Goal: Task Accomplishment & Management: Use online tool/utility

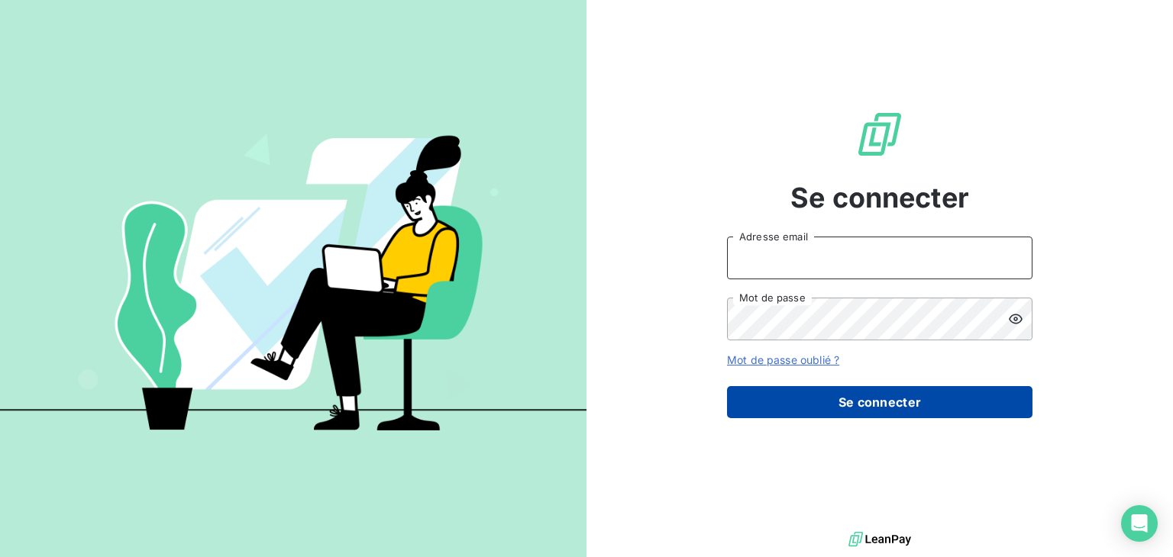
type input "[EMAIL_ADDRESS][DOMAIN_NAME]"
click at [811, 399] on button "Se connecter" at bounding box center [879, 402] width 305 height 32
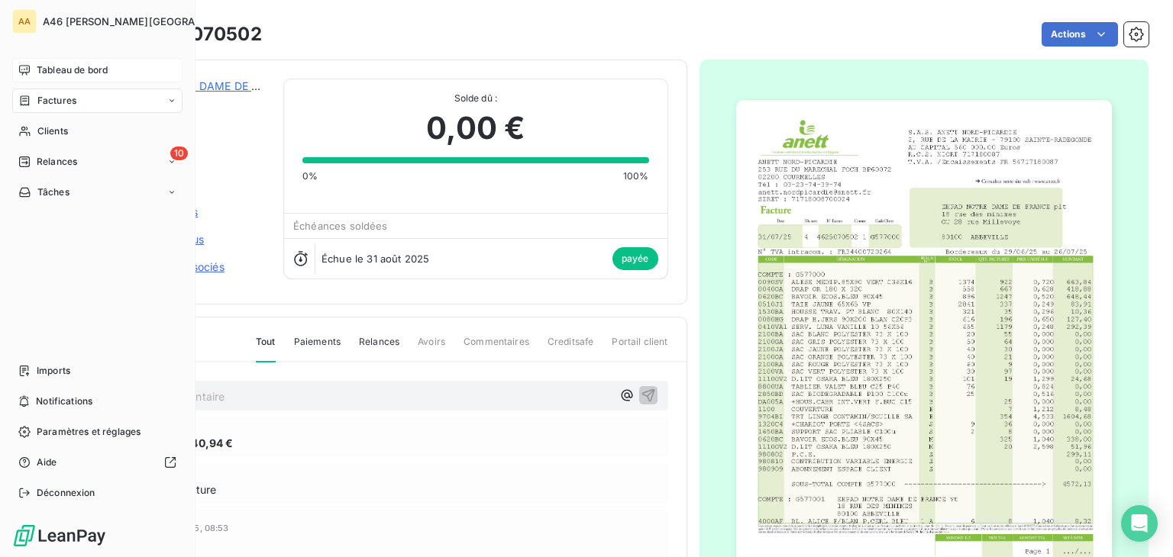
click at [59, 69] on span "Tableau de bord" at bounding box center [72, 70] width 71 height 14
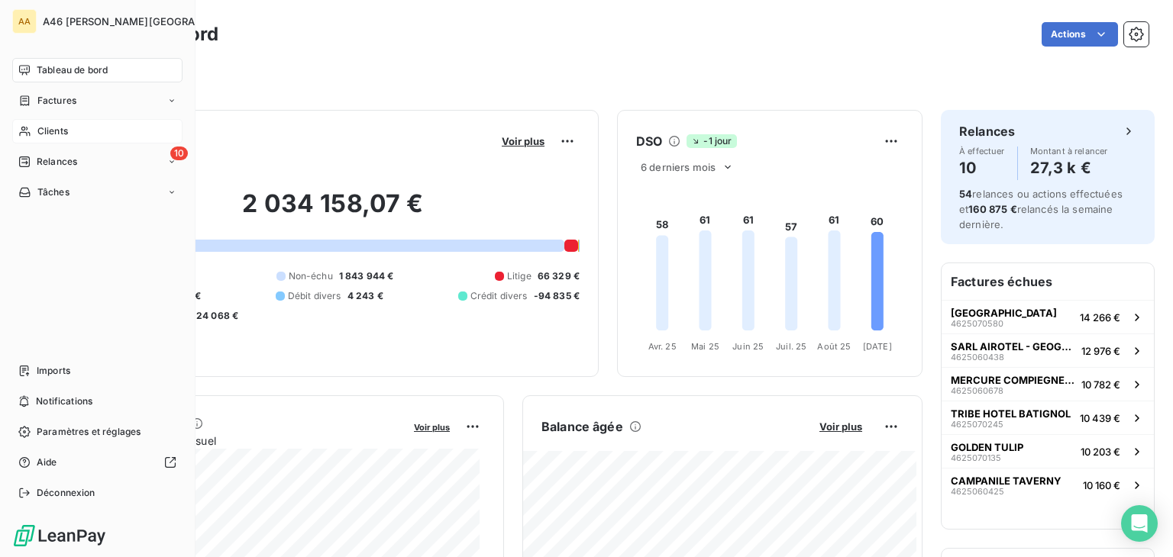
click at [55, 135] on span "Clients" at bounding box center [52, 131] width 31 height 14
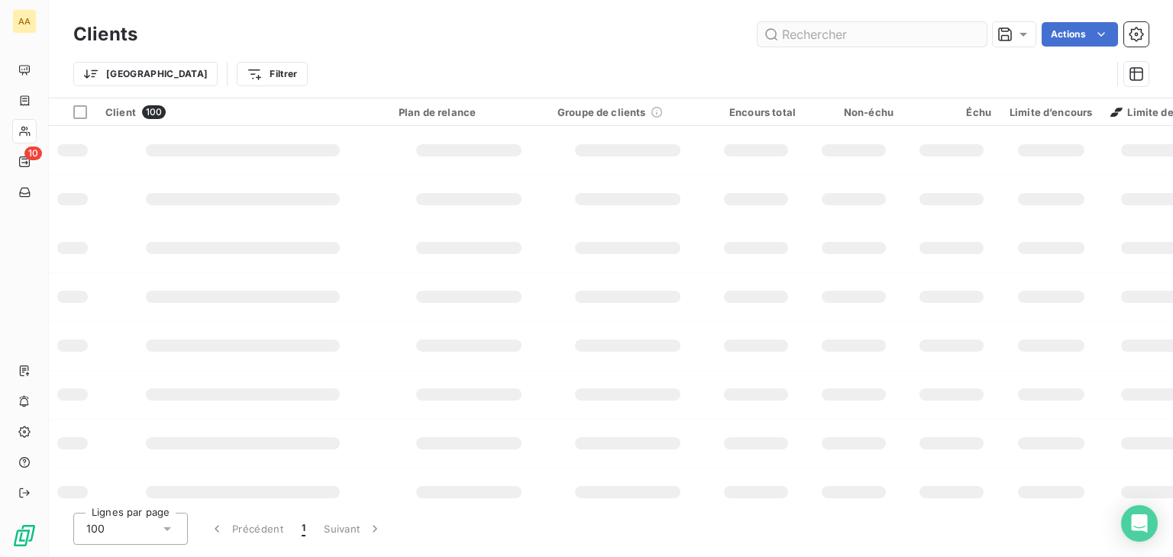
click at [799, 37] on input "text" at bounding box center [872, 34] width 229 height 24
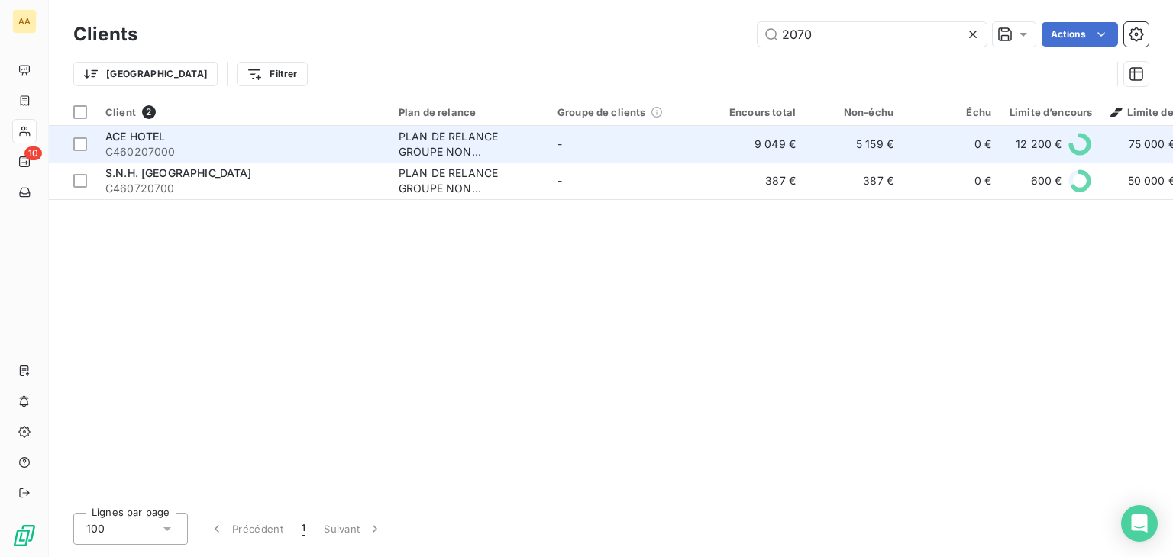
type input "2070"
click at [240, 144] on span "C460207000" at bounding box center [242, 151] width 275 height 15
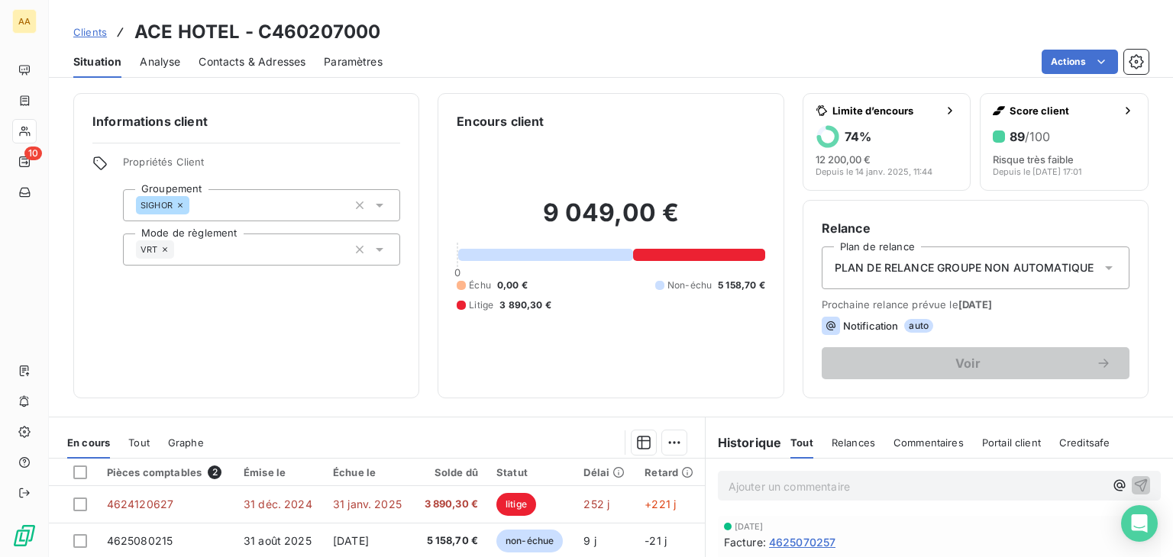
scroll to position [229, 0]
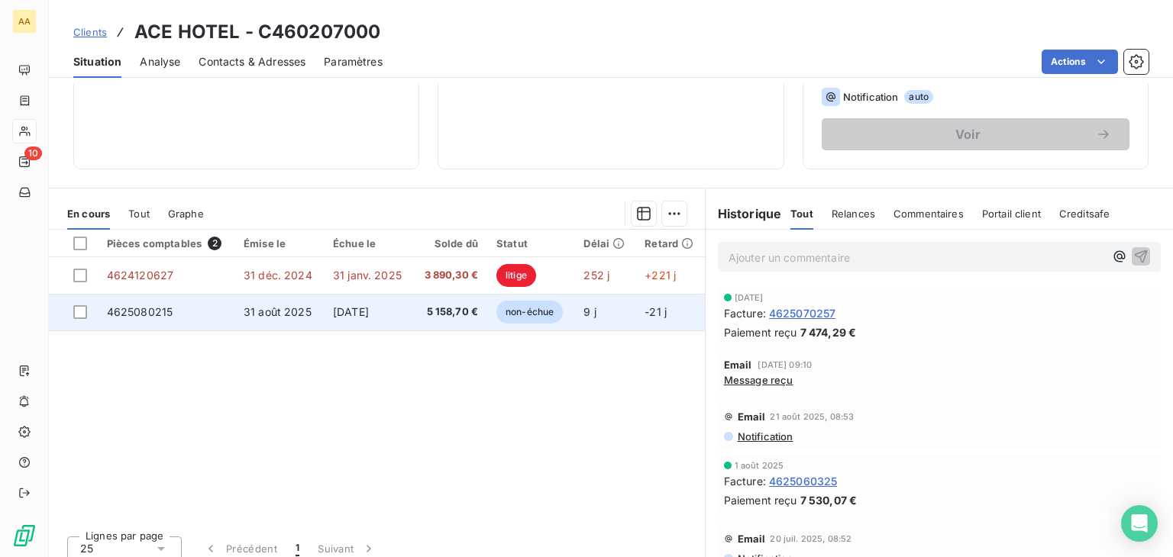
click at [528, 315] on span "non-échue" at bounding box center [529, 312] width 66 height 23
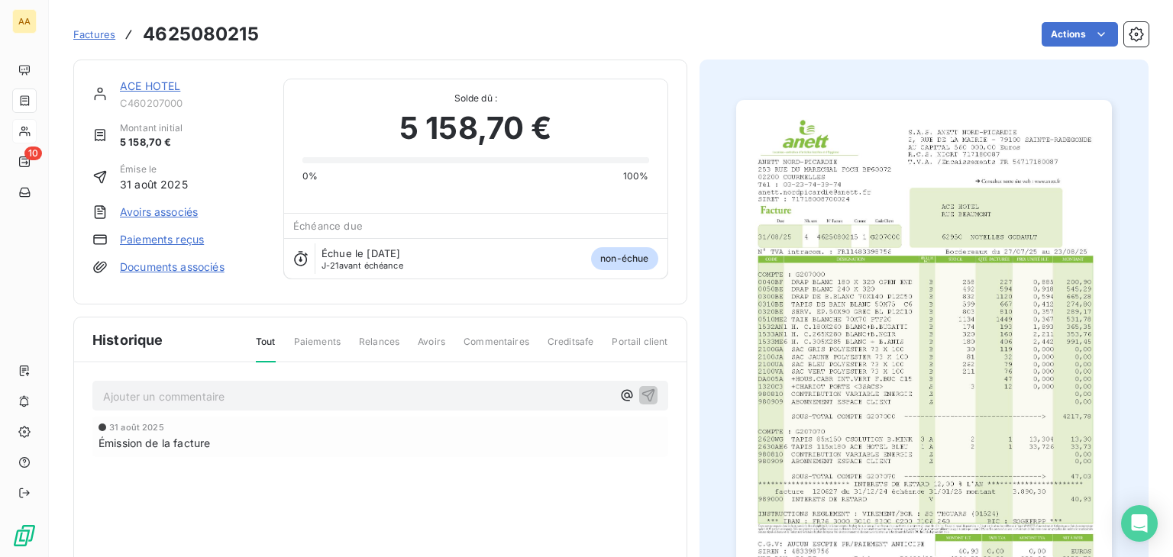
click at [850, 335] on img "button" at bounding box center [924, 366] width 376 height 532
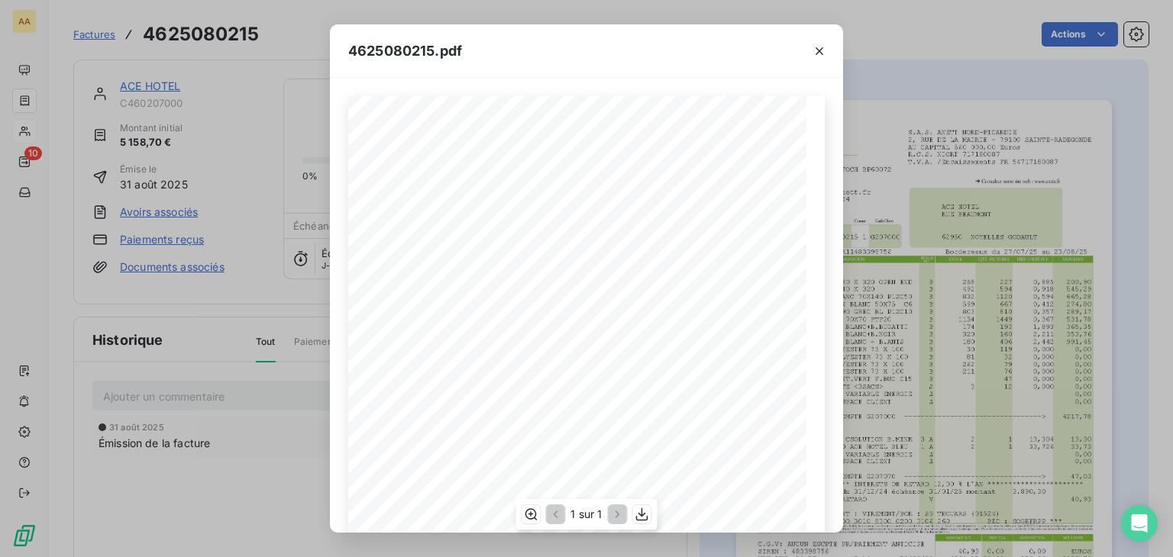
scroll to position [153, 0]
drag, startPoint x: 819, startPoint y: 48, endPoint x: 812, endPoint y: 62, distance: 15.4
click at [819, 48] on icon "button" at bounding box center [819, 51] width 15 height 15
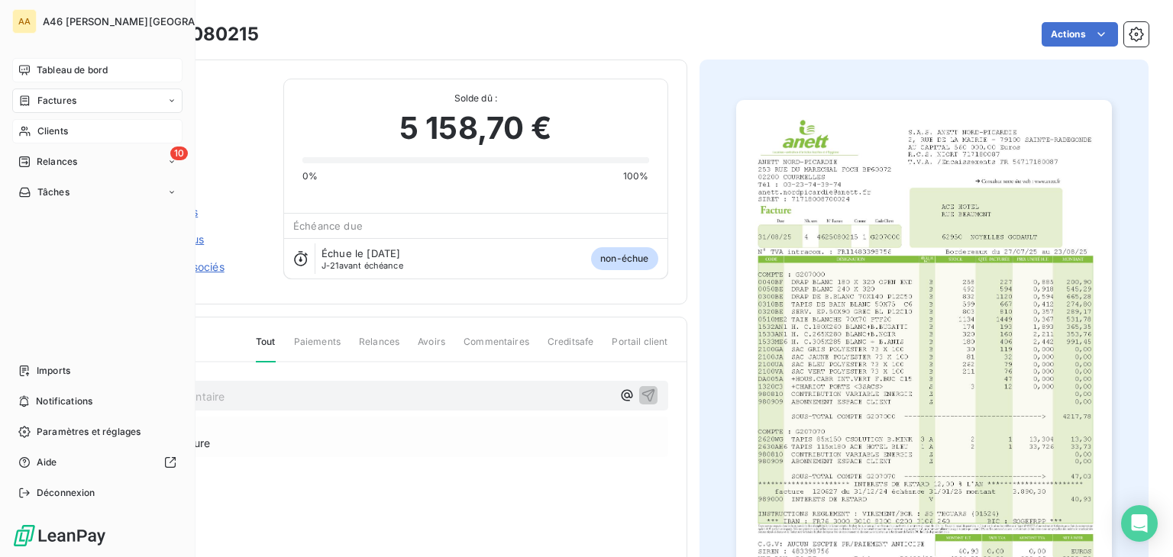
click at [63, 68] on span "Tableau de bord" at bounding box center [72, 70] width 71 height 14
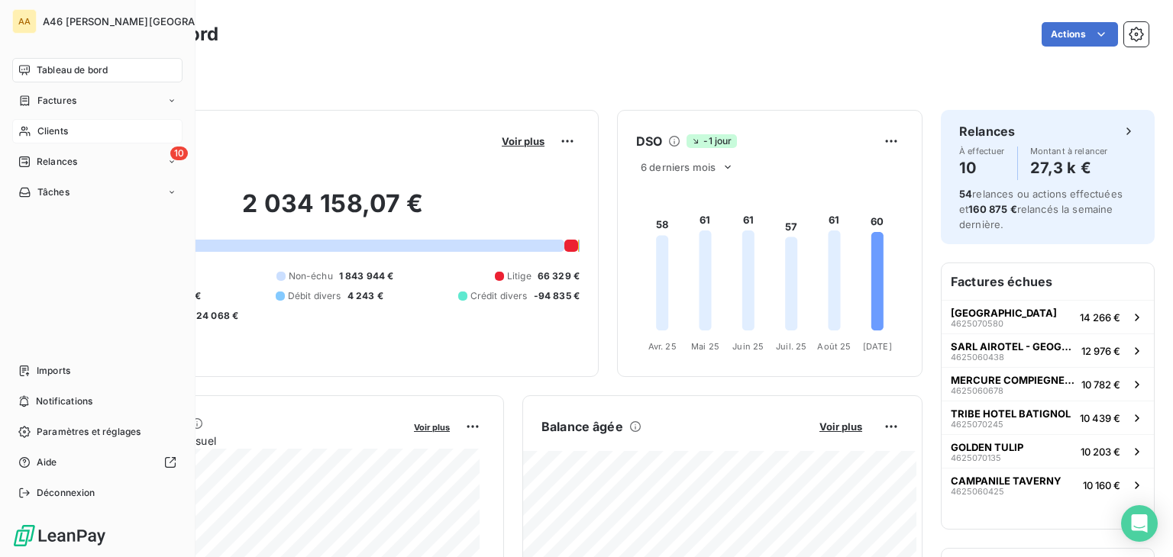
drag, startPoint x: 52, startPoint y: 126, endPoint x: 66, endPoint y: 123, distance: 14.8
click at [54, 126] on span "Clients" at bounding box center [52, 131] width 31 height 14
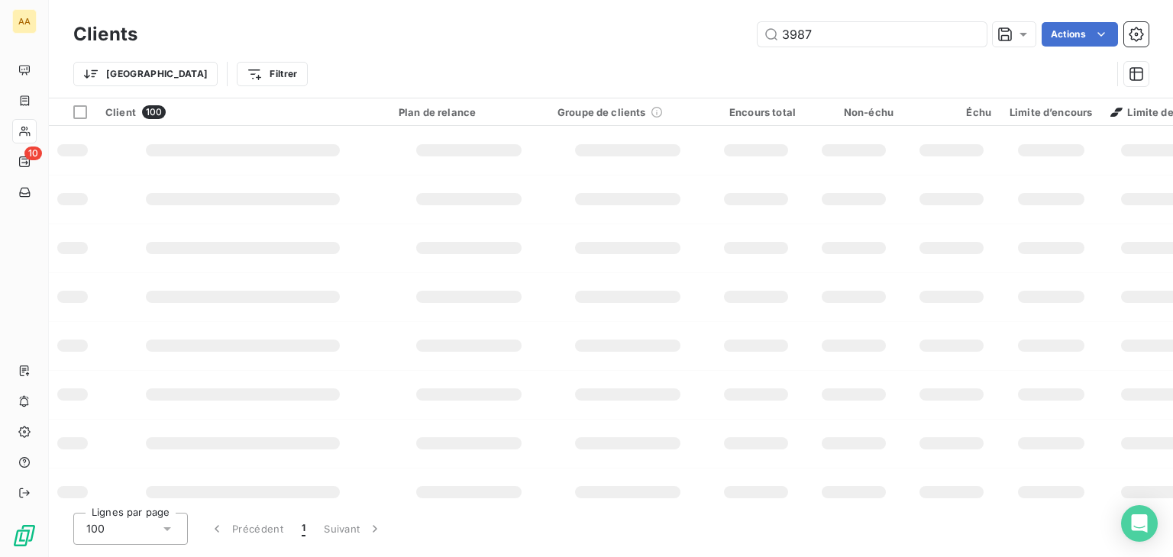
type input "3987"
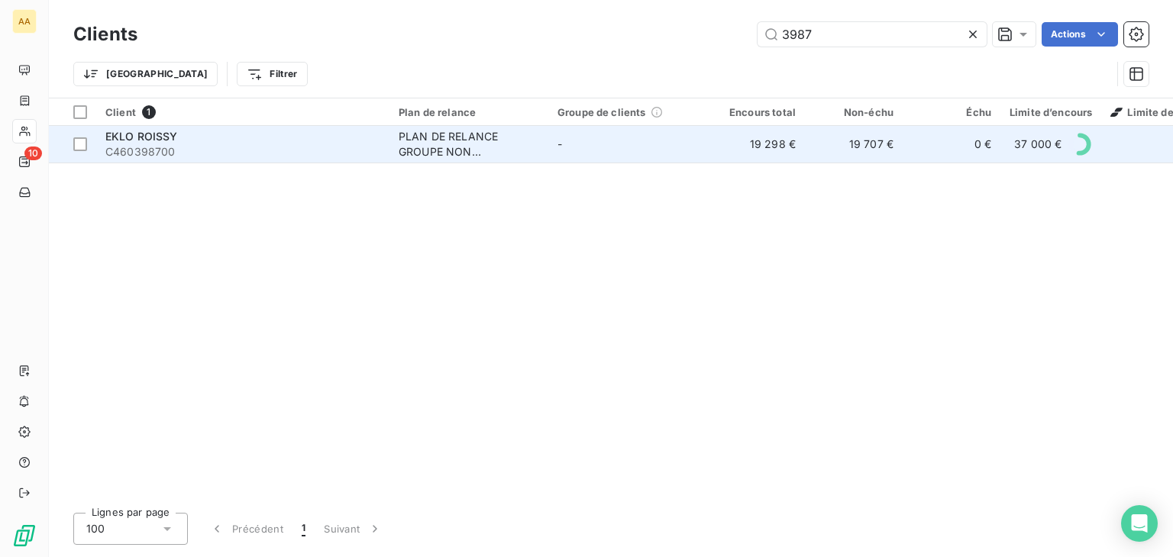
click at [412, 150] on div "PLAN DE RELANCE GROUPE NON AUTOMATIQUE" at bounding box center [469, 144] width 141 height 31
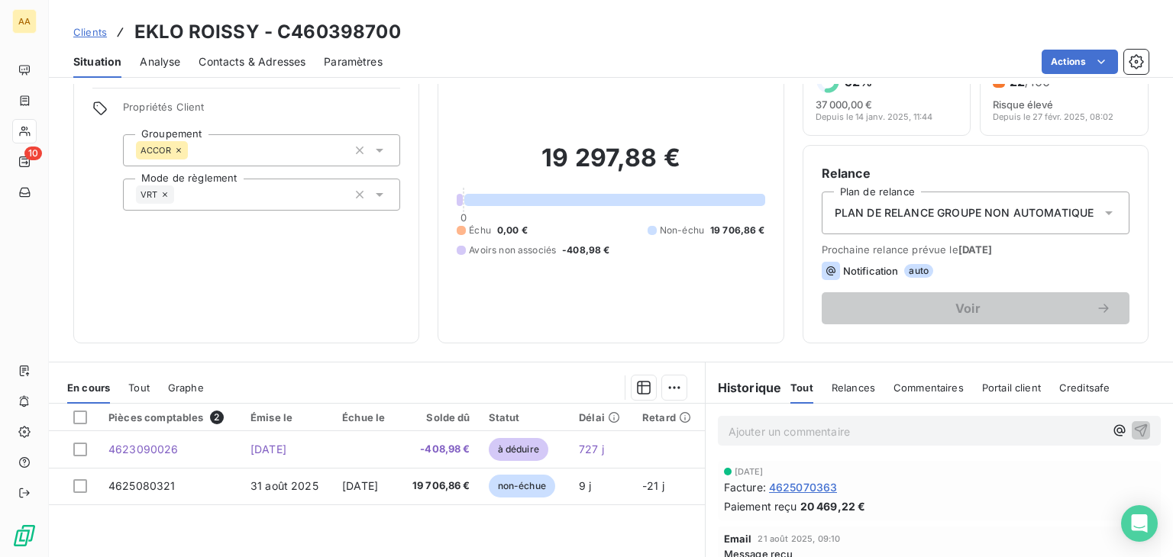
scroll to position [229, 0]
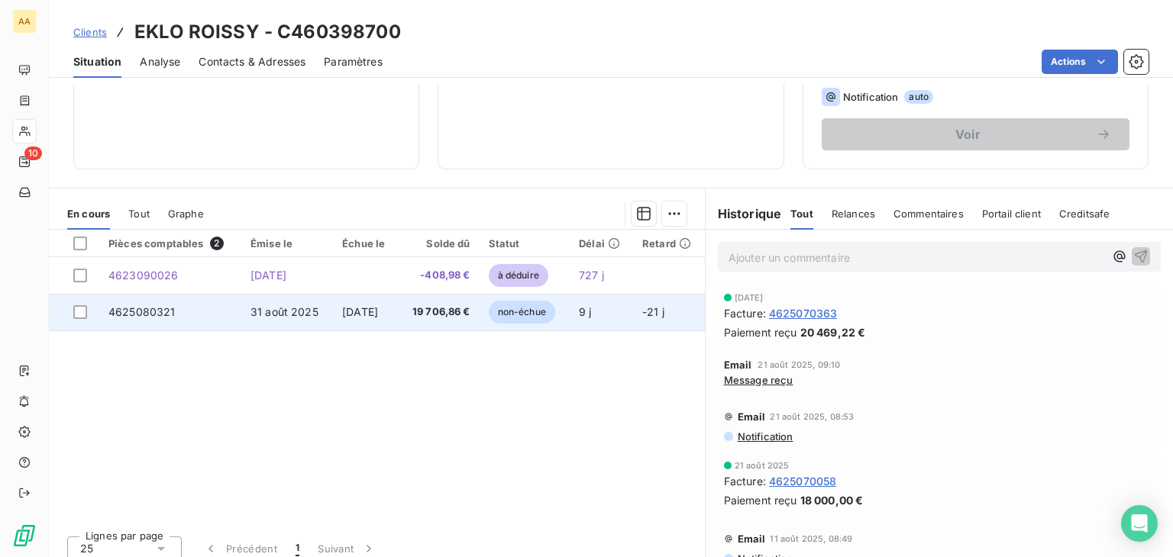
click at [515, 312] on span "non-échue" at bounding box center [522, 312] width 66 height 23
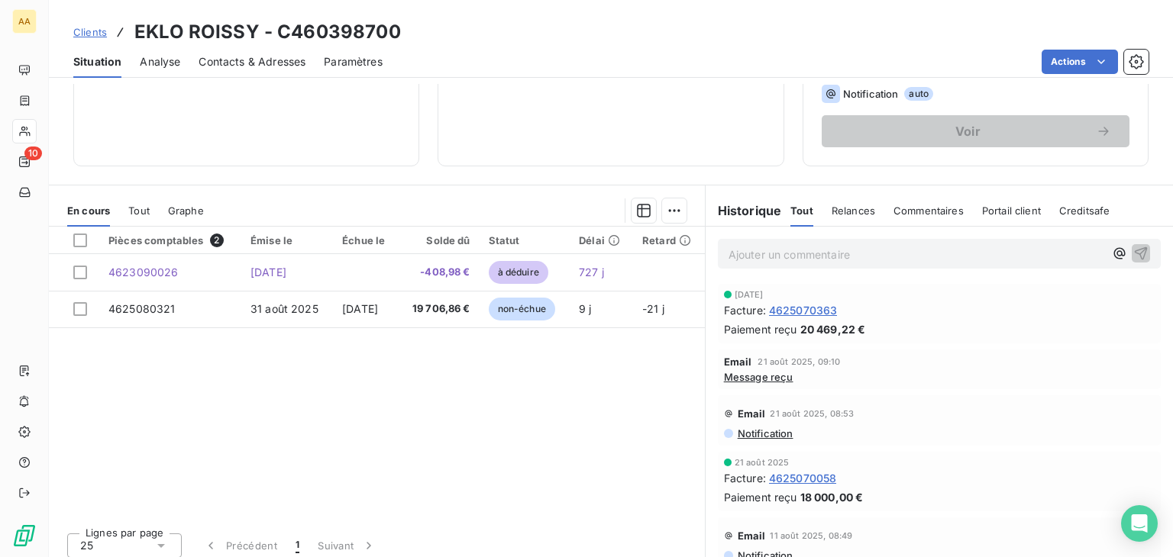
scroll to position [241, 0]
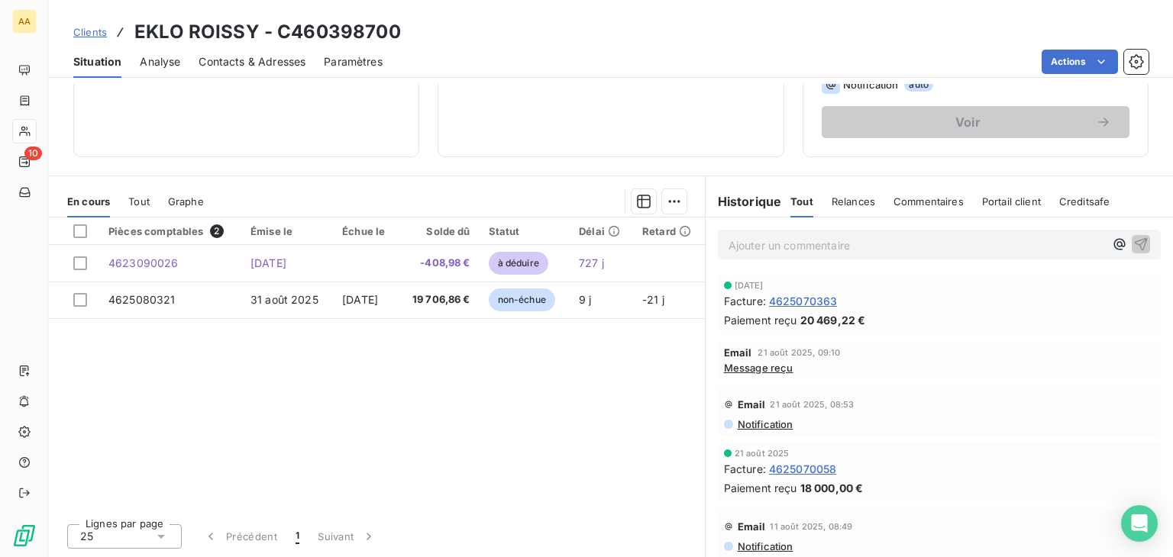
click at [804, 300] on span "4625070363" at bounding box center [803, 301] width 69 height 16
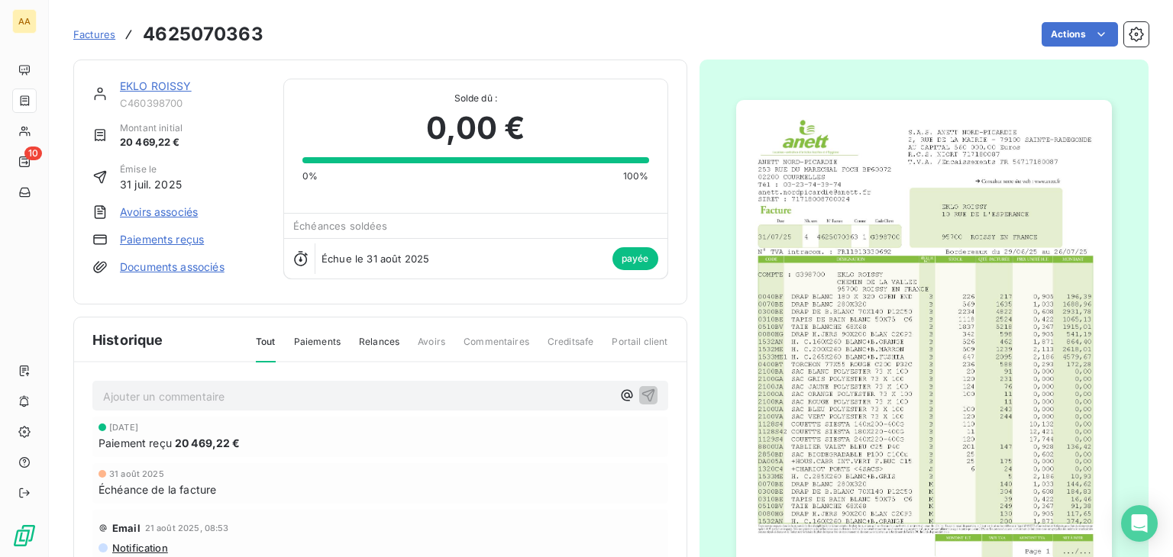
click at [804, 300] on img "button" at bounding box center [924, 366] width 376 height 532
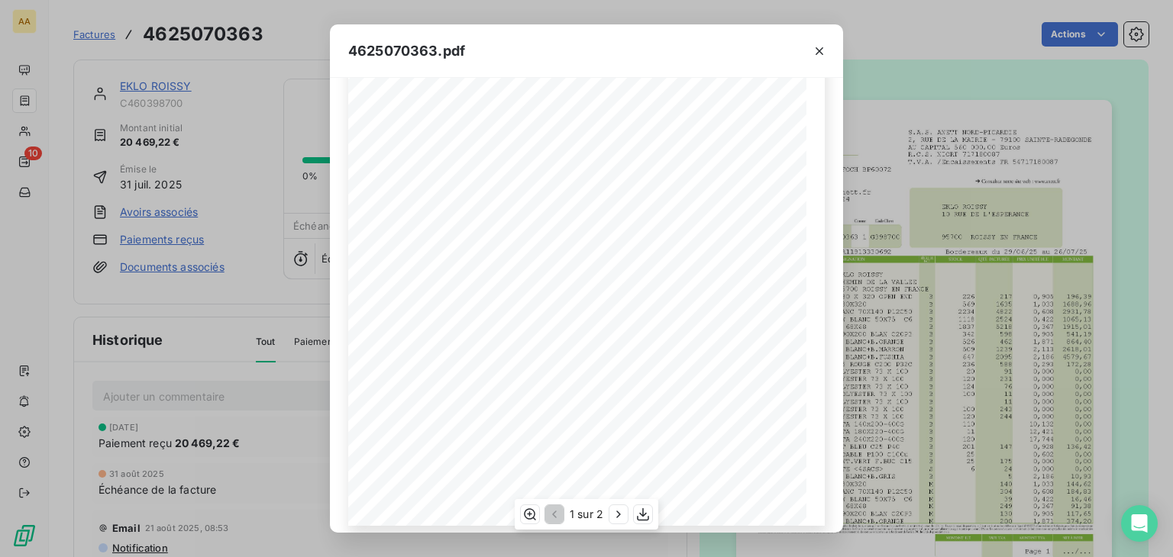
scroll to position [229, 0]
click at [826, 50] on icon "button" at bounding box center [819, 51] width 15 height 15
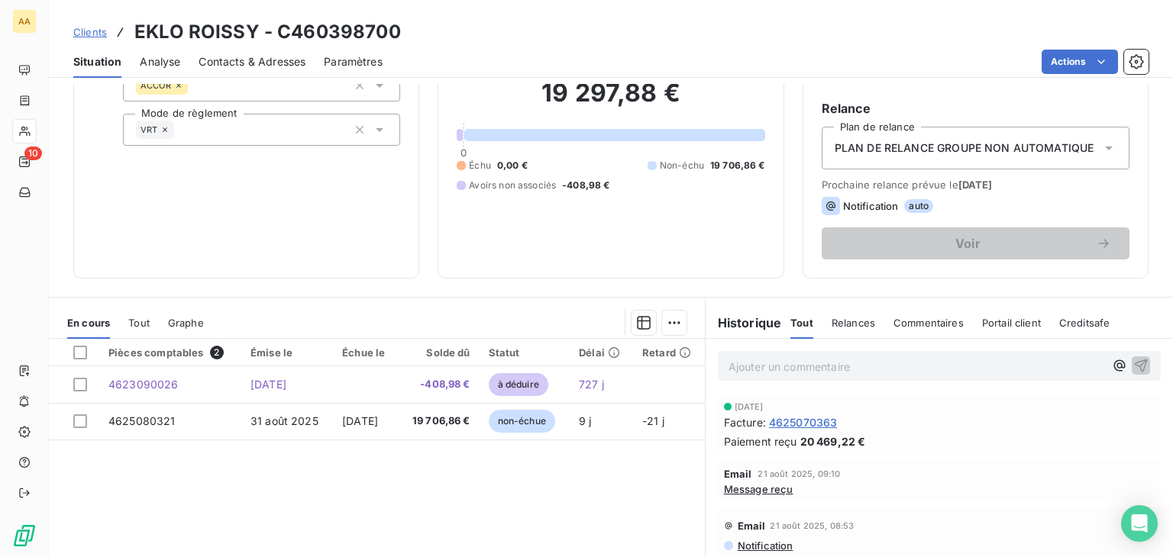
scroll to position [241, 0]
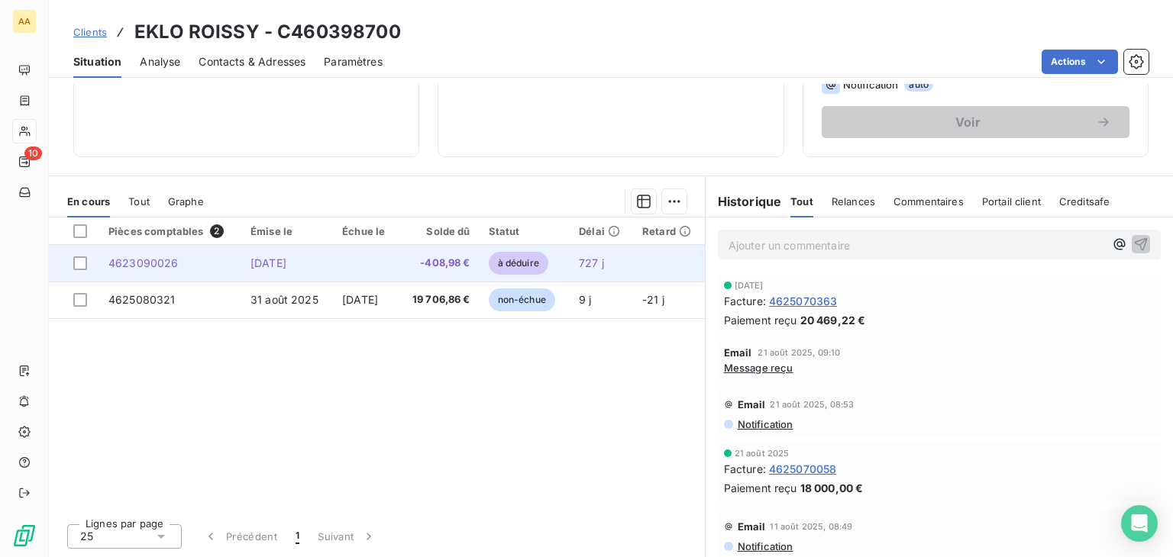
click at [535, 263] on span "à déduire" at bounding box center [519, 263] width 60 height 23
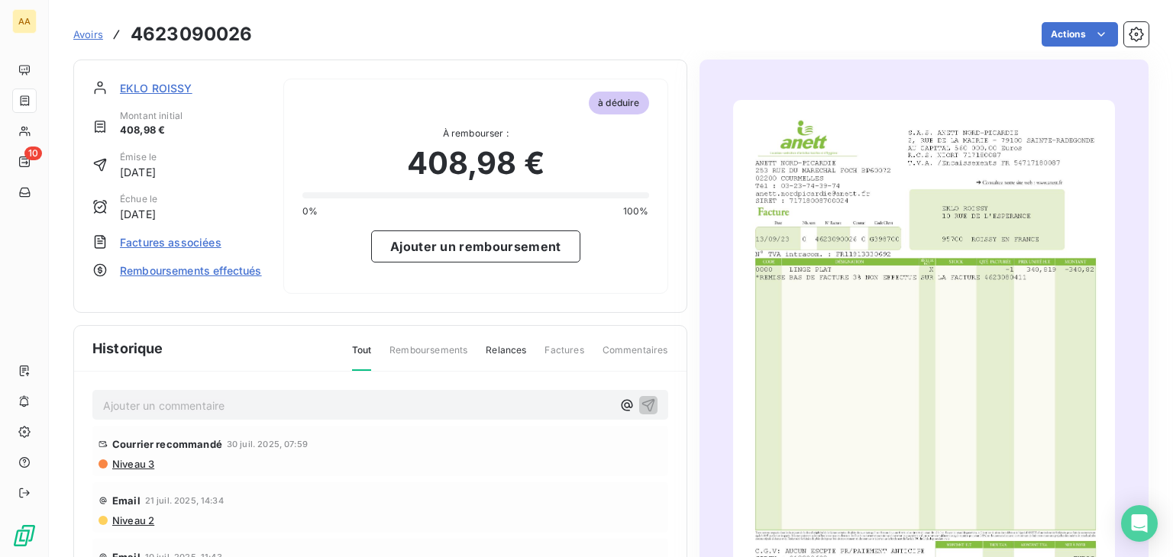
click at [533, 261] on button "Ajouter un remboursement" at bounding box center [475, 247] width 209 height 32
select select "8"
select select "2025"
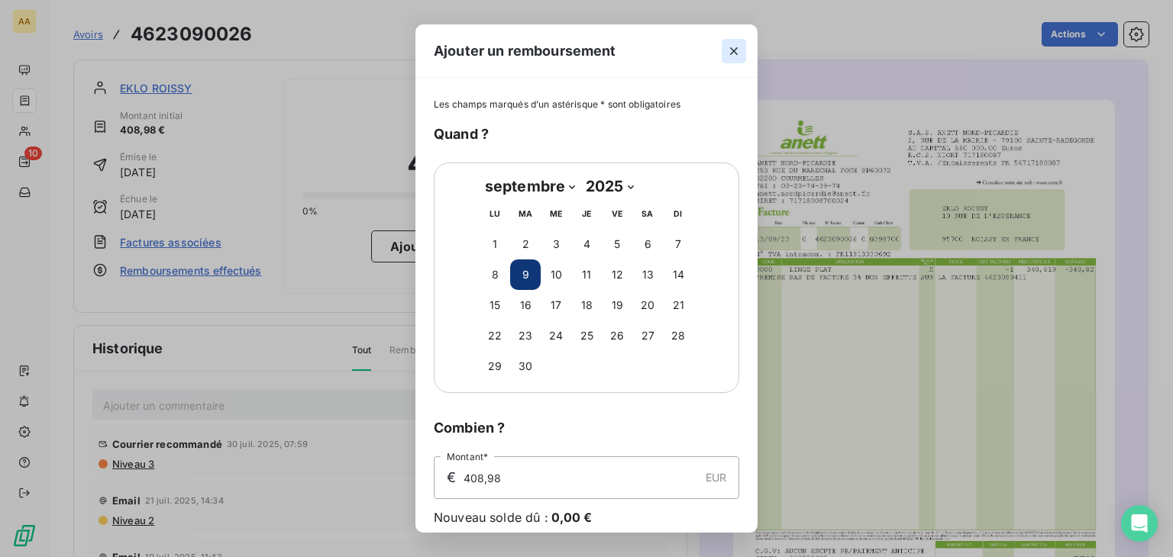
click at [738, 50] on icon "button" at bounding box center [733, 51] width 15 height 15
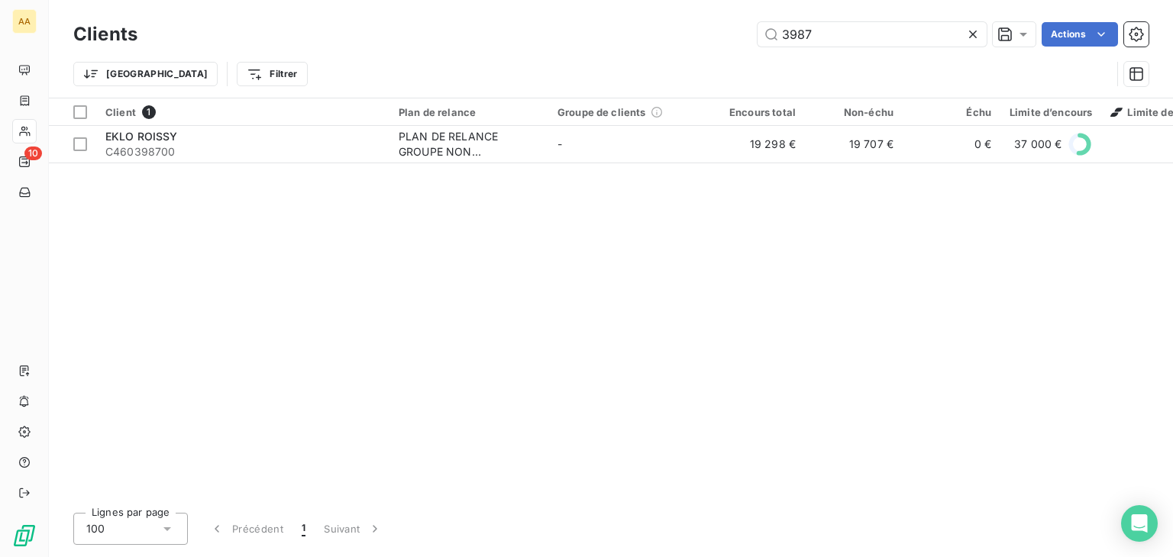
click at [974, 36] on icon at bounding box center [973, 35] width 8 height 8
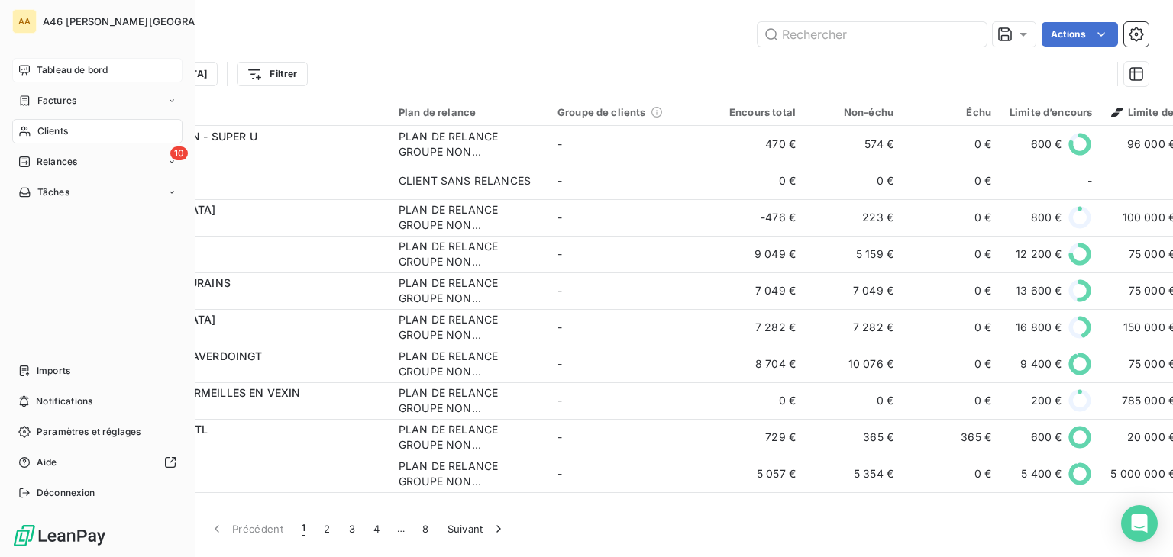
click at [61, 68] on span "Tableau de bord" at bounding box center [72, 70] width 71 height 14
